Goal: Task Accomplishment & Management: Use online tool/utility

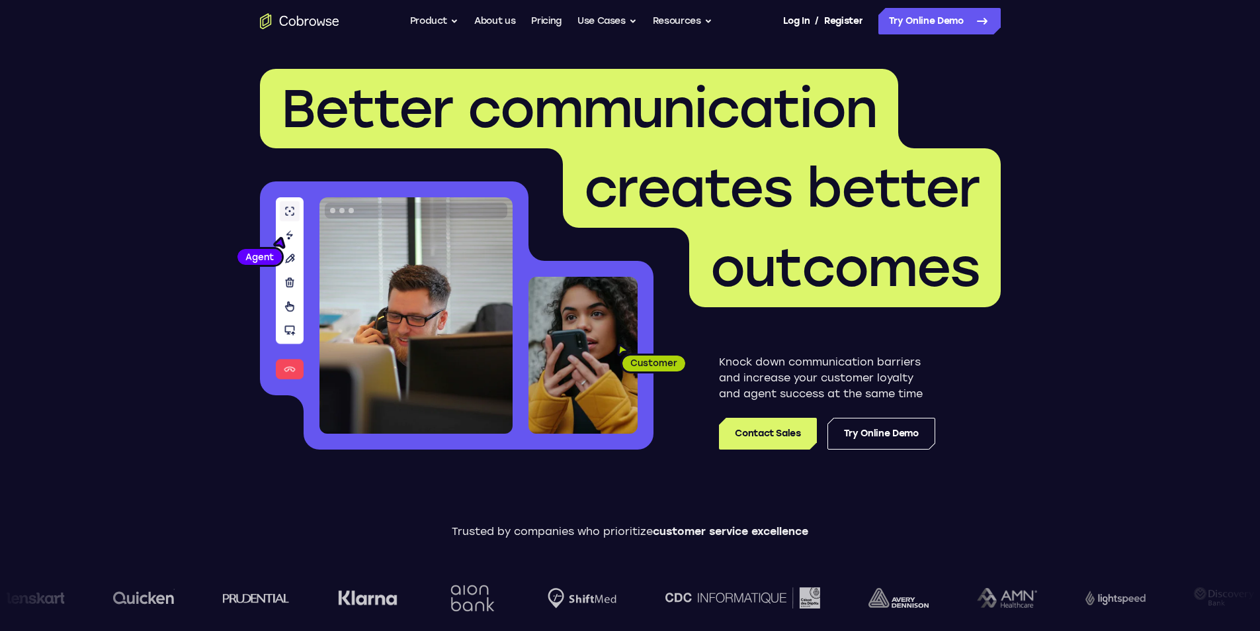
click at [915, 46] on header "Better communication creates better outcomes Customer Agent Agent Knock down co…" at bounding box center [630, 264] width 847 height 444
click at [907, 28] on link "Try Online Demo" at bounding box center [940, 21] width 122 height 26
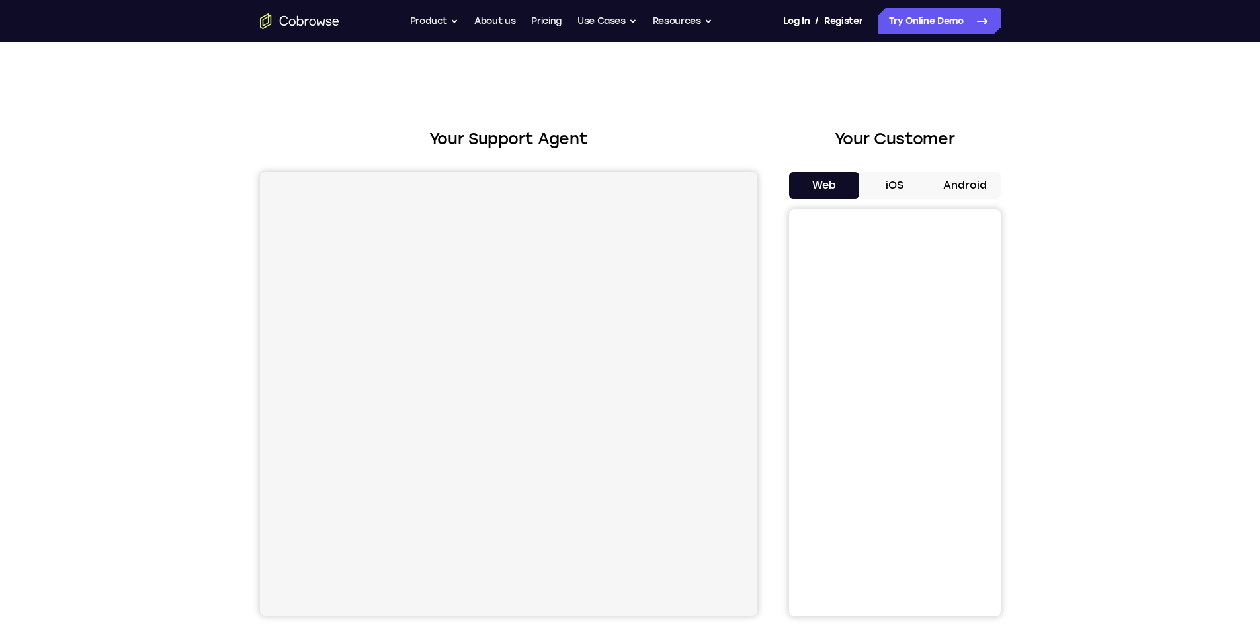
click at [949, 183] on button "Android" at bounding box center [965, 185] width 71 height 26
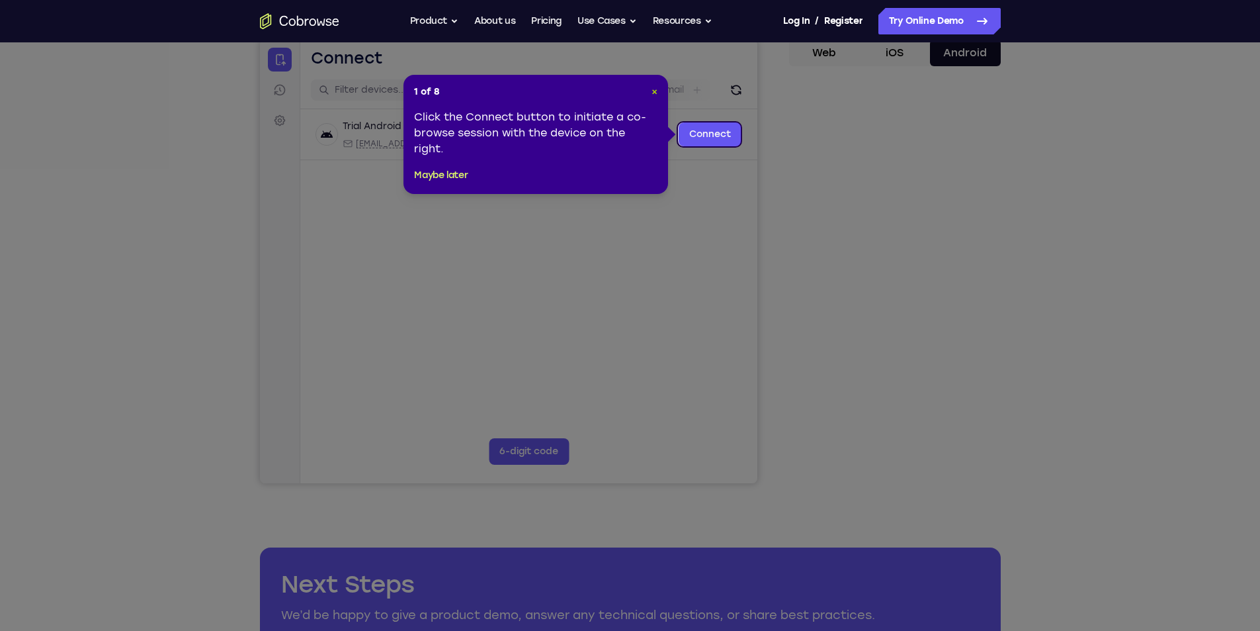
click at [654, 93] on span "×" at bounding box center [655, 91] width 6 height 11
